Goal: Check status

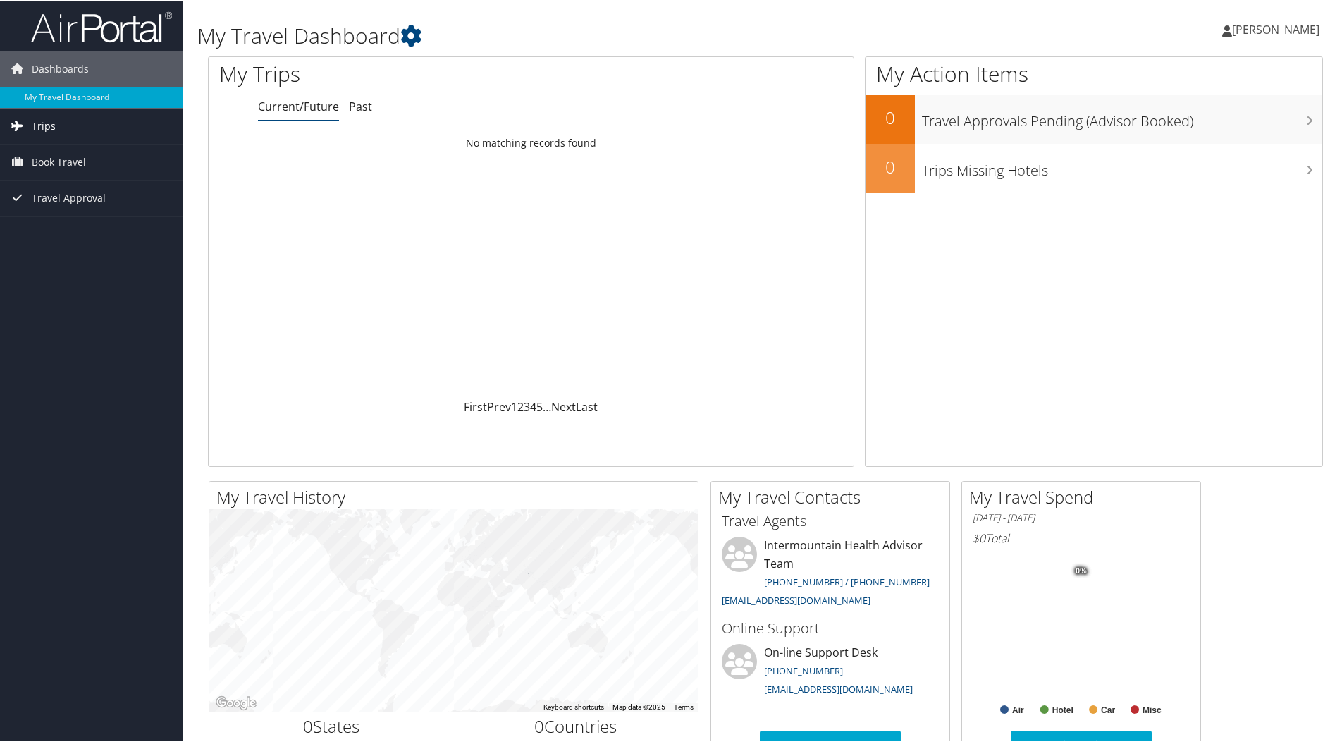
click at [69, 111] on link "Trips" at bounding box center [91, 124] width 183 height 35
click at [80, 157] on link "Current/Future Trips" at bounding box center [91, 152] width 183 height 21
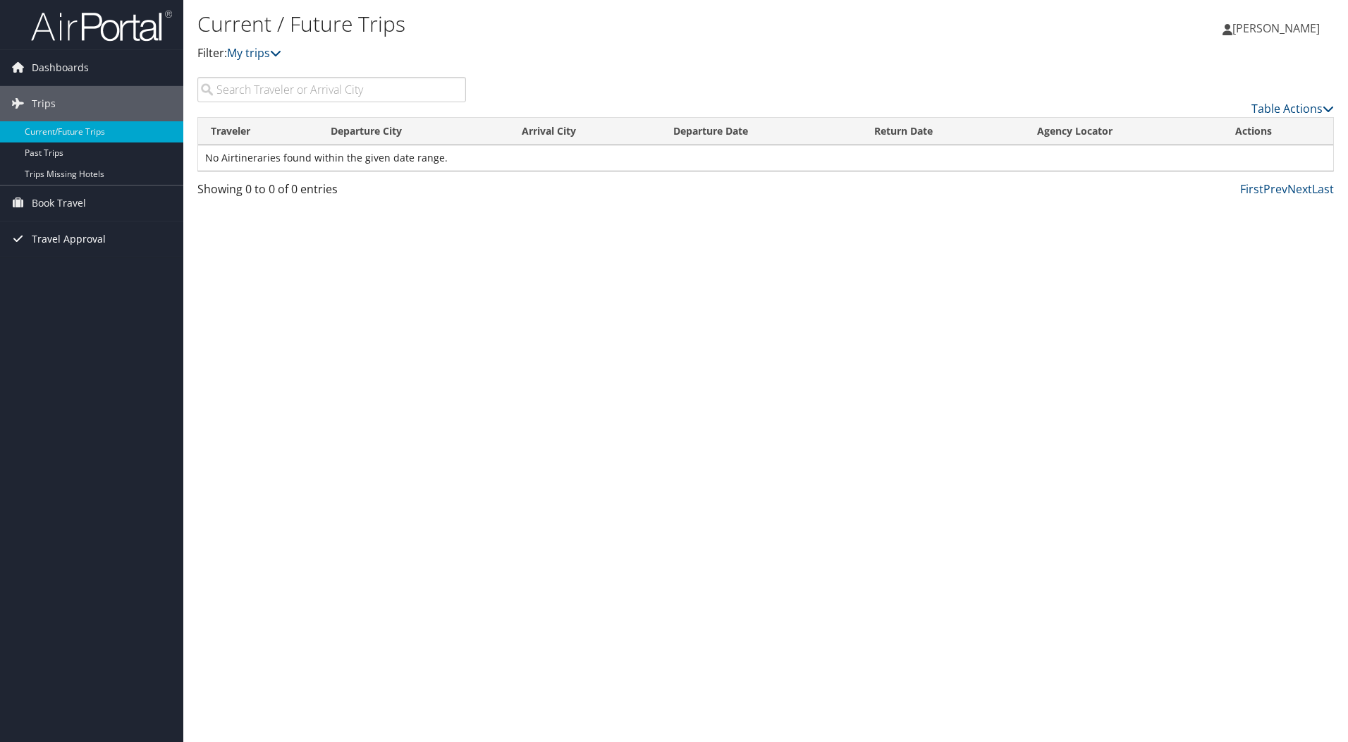
click at [126, 240] on link "Travel Approval" at bounding box center [91, 238] width 183 height 35
click at [109, 260] on link "Pending Trip Approvals" at bounding box center [91, 267] width 183 height 21
